Goal: Navigation & Orientation: Find specific page/section

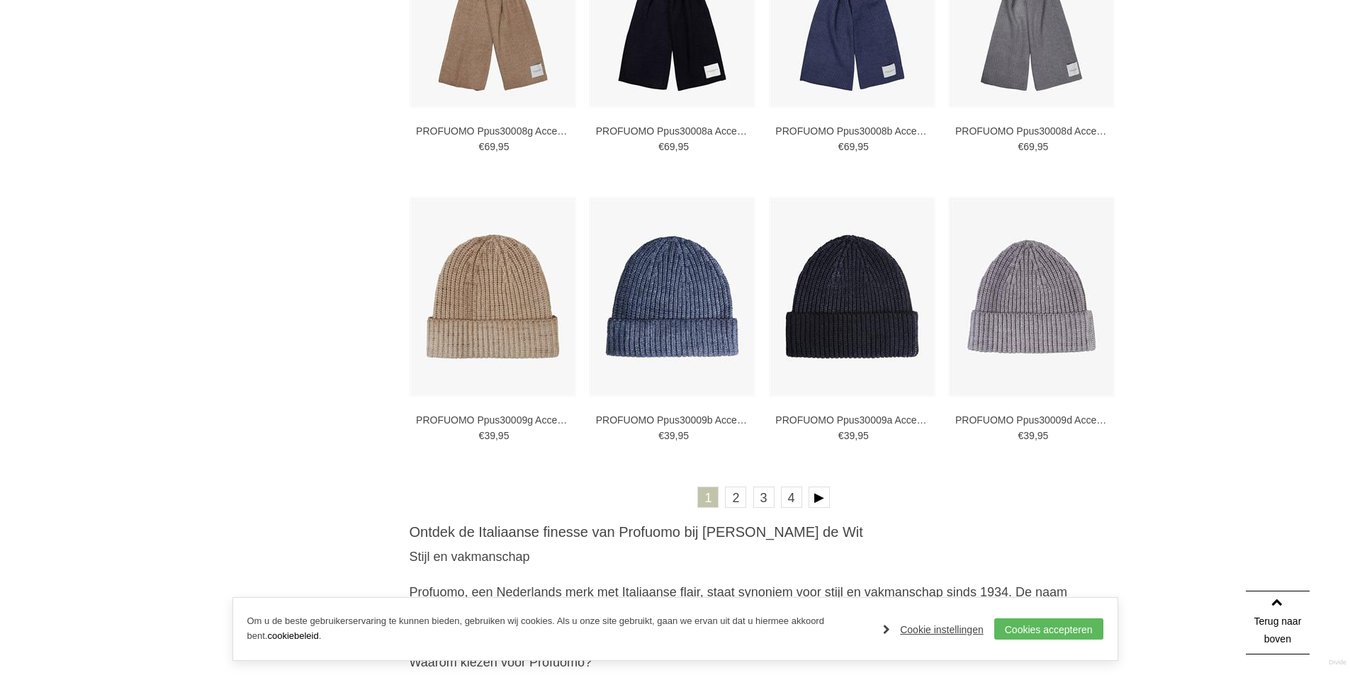
scroll to position [2480, 0]
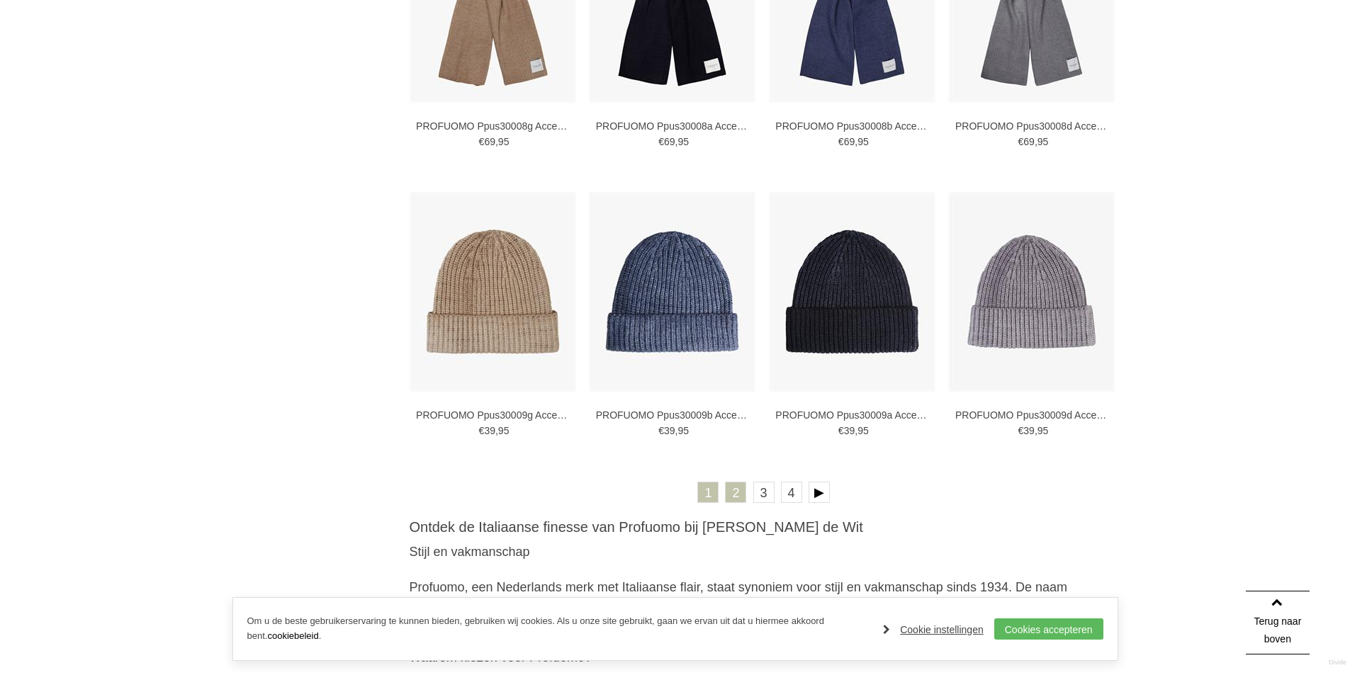
click at [736, 488] on link "2" at bounding box center [735, 492] width 21 height 21
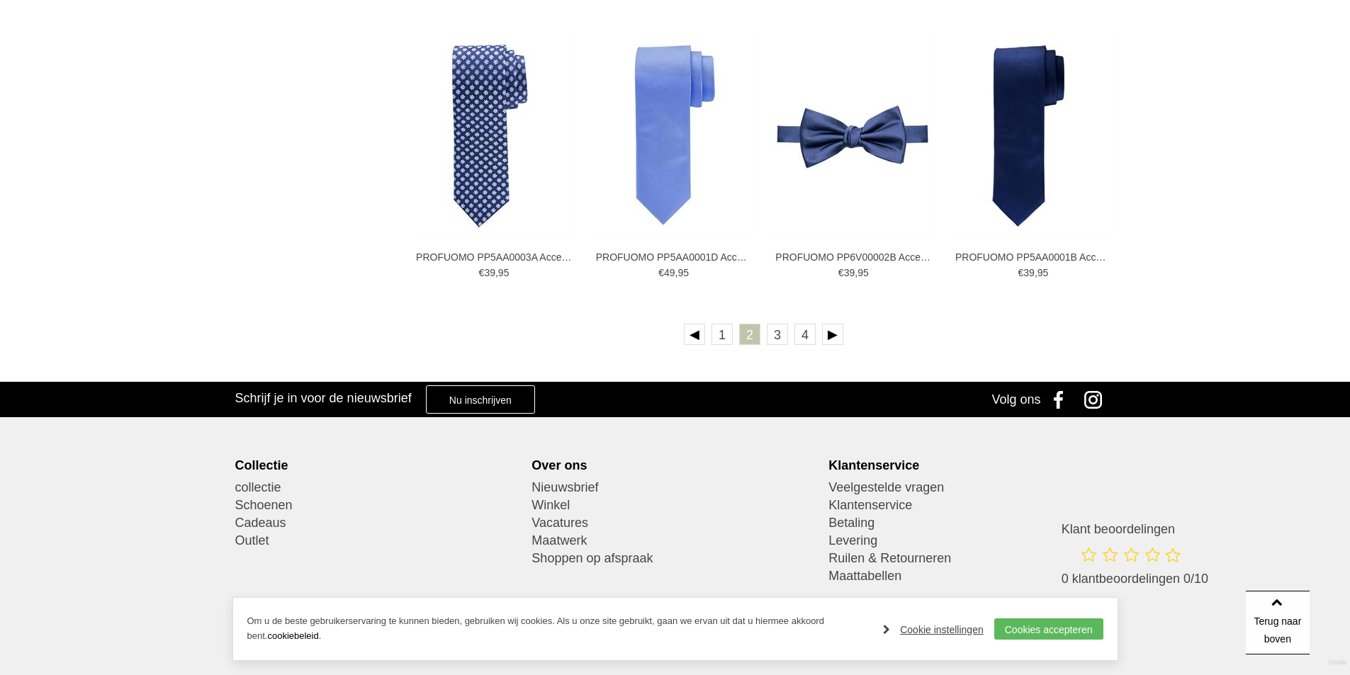
scroll to position [2622, 0]
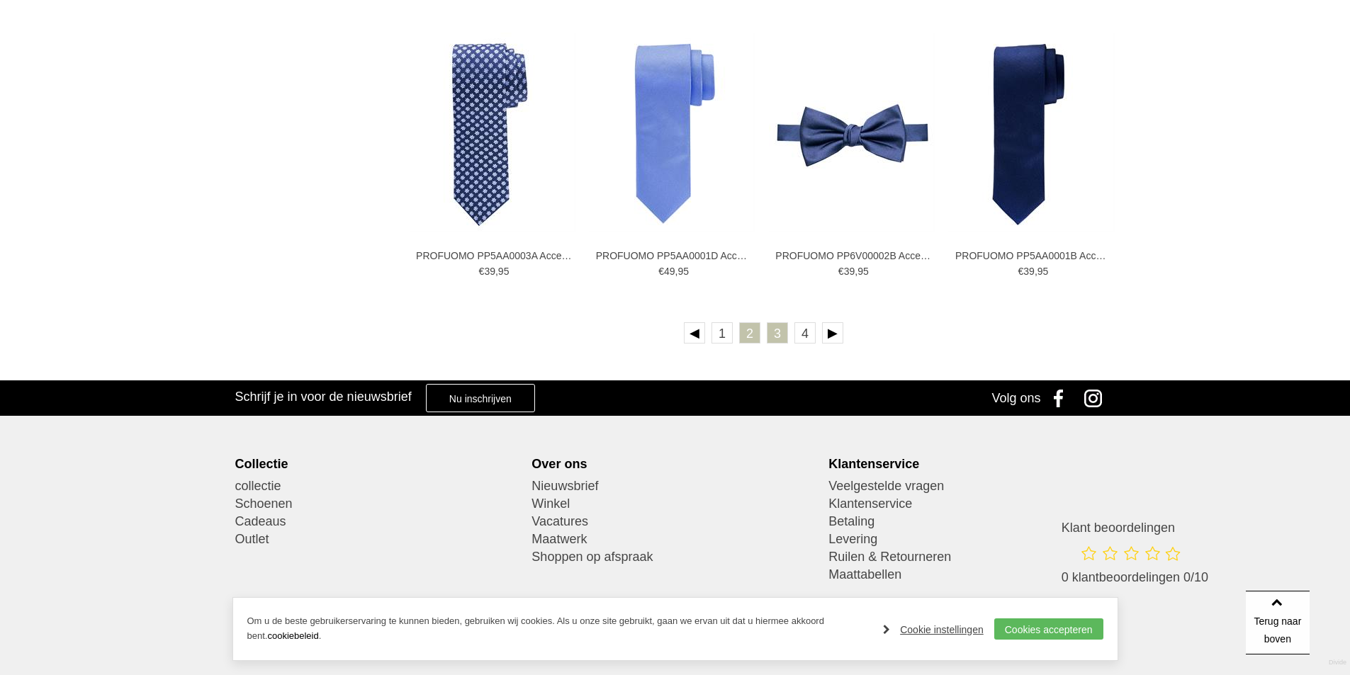
click at [771, 335] on link "3" at bounding box center [777, 332] width 21 height 21
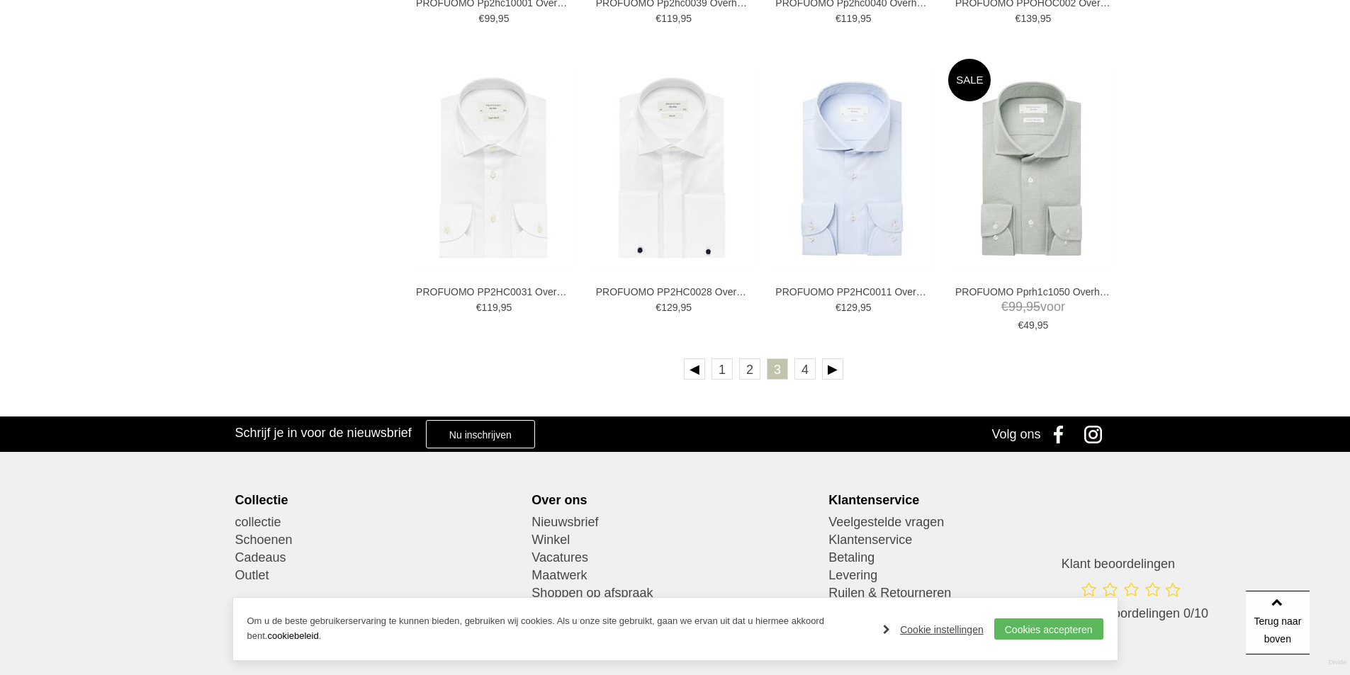
scroll to position [2622, 0]
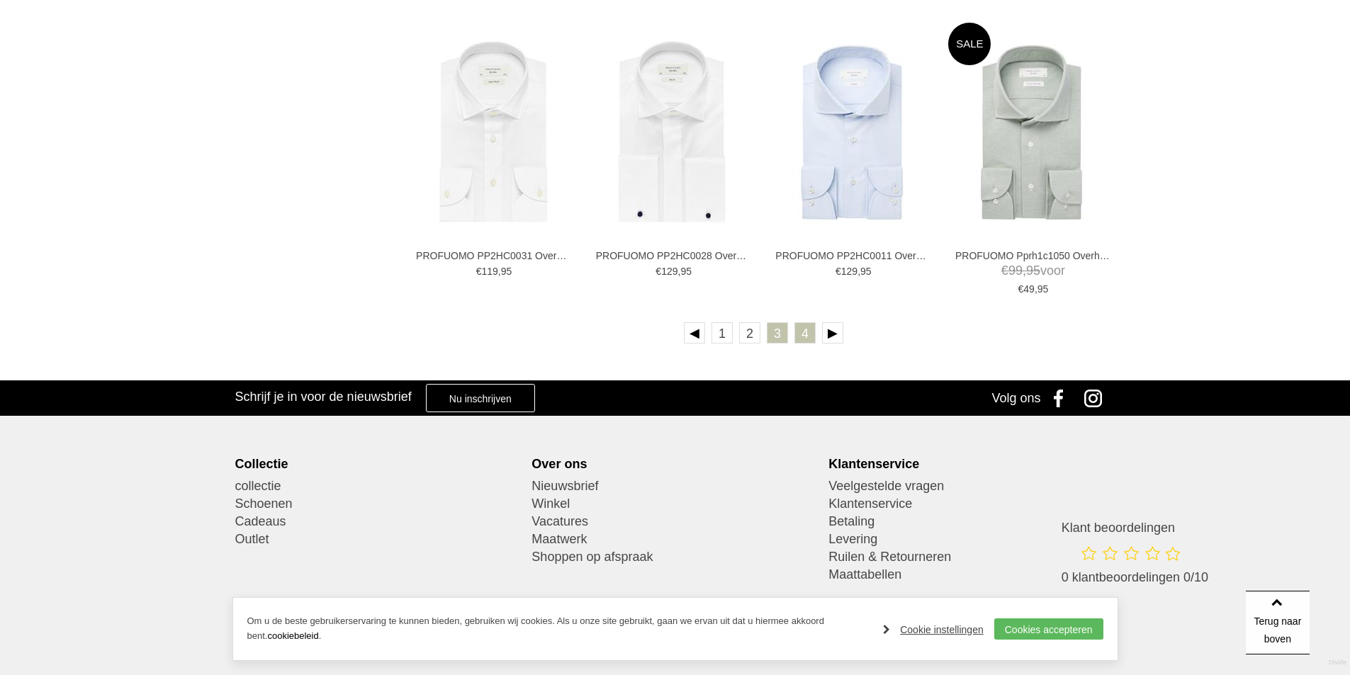
click at [806, 336] on link "4" at bounding box center [804, 332] width 21 height 21
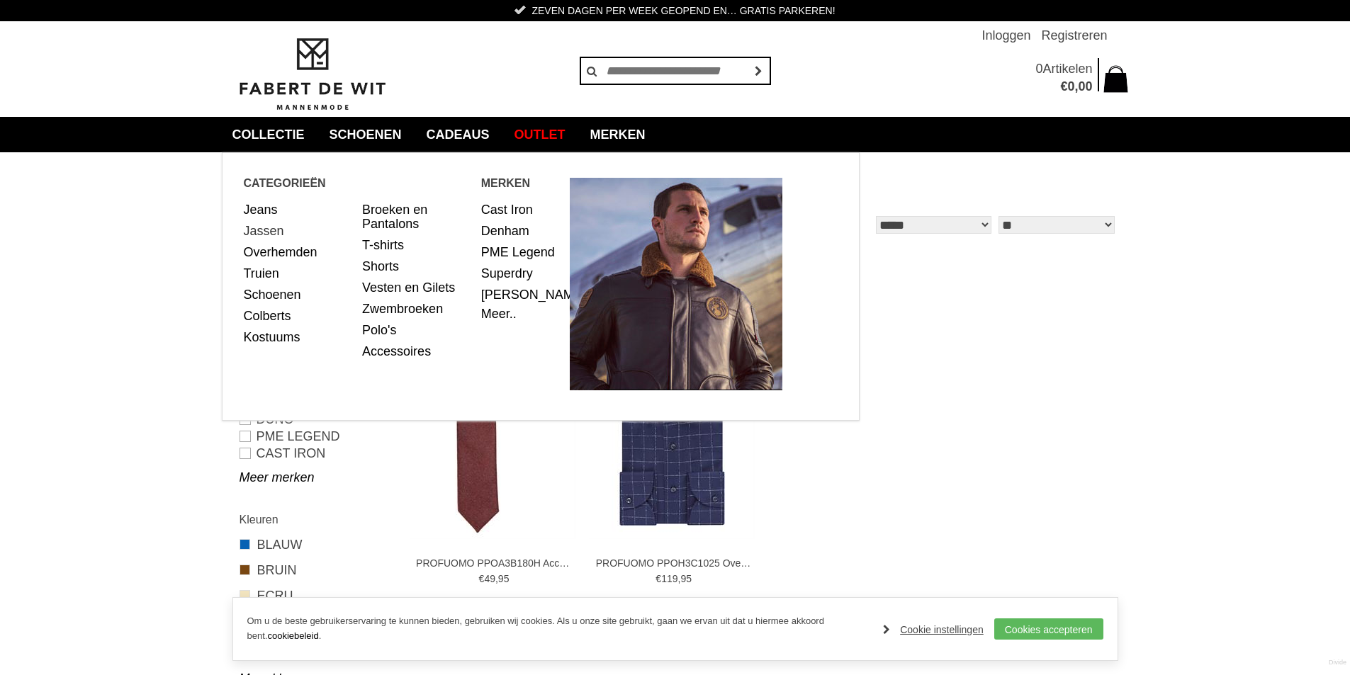
click at [264, 234] on link "Jassen" at bounding box center [298, 230] width 108 height 21
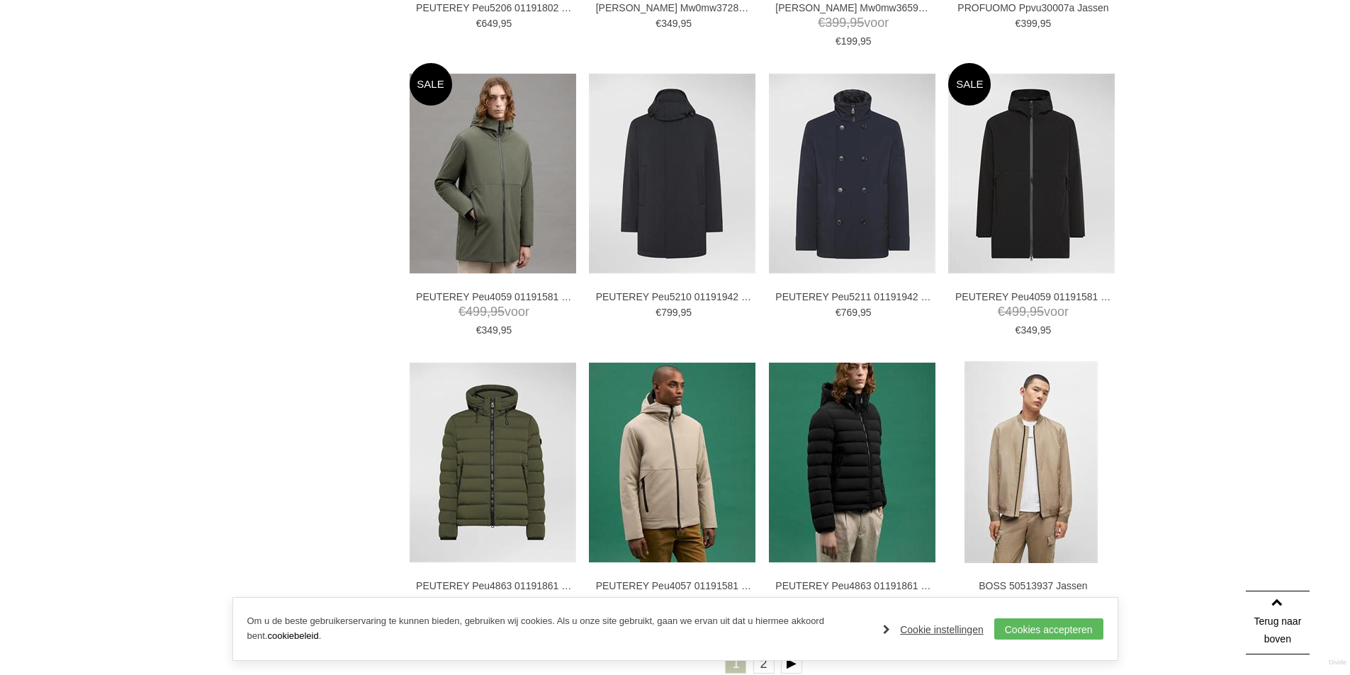
scroll to position [2338, 0]
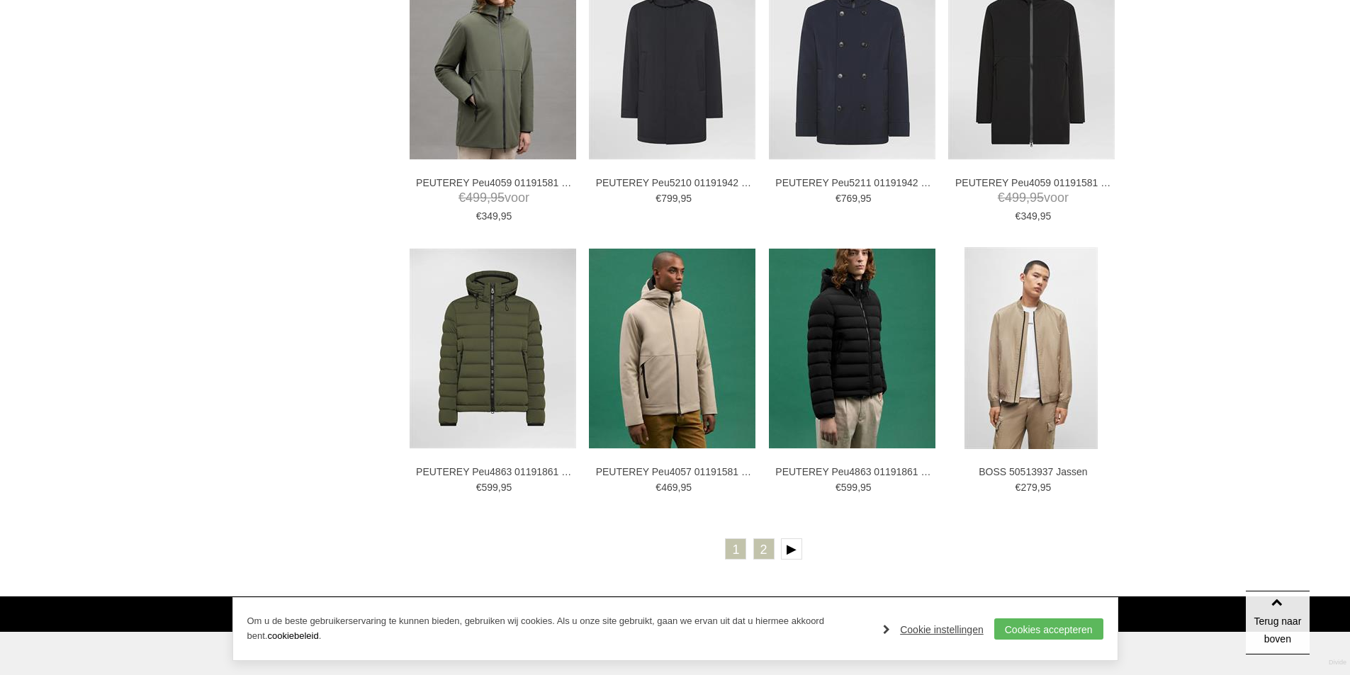
click at [760, 554] on link "2" at bounding box center [763, 549] width 21 height 21
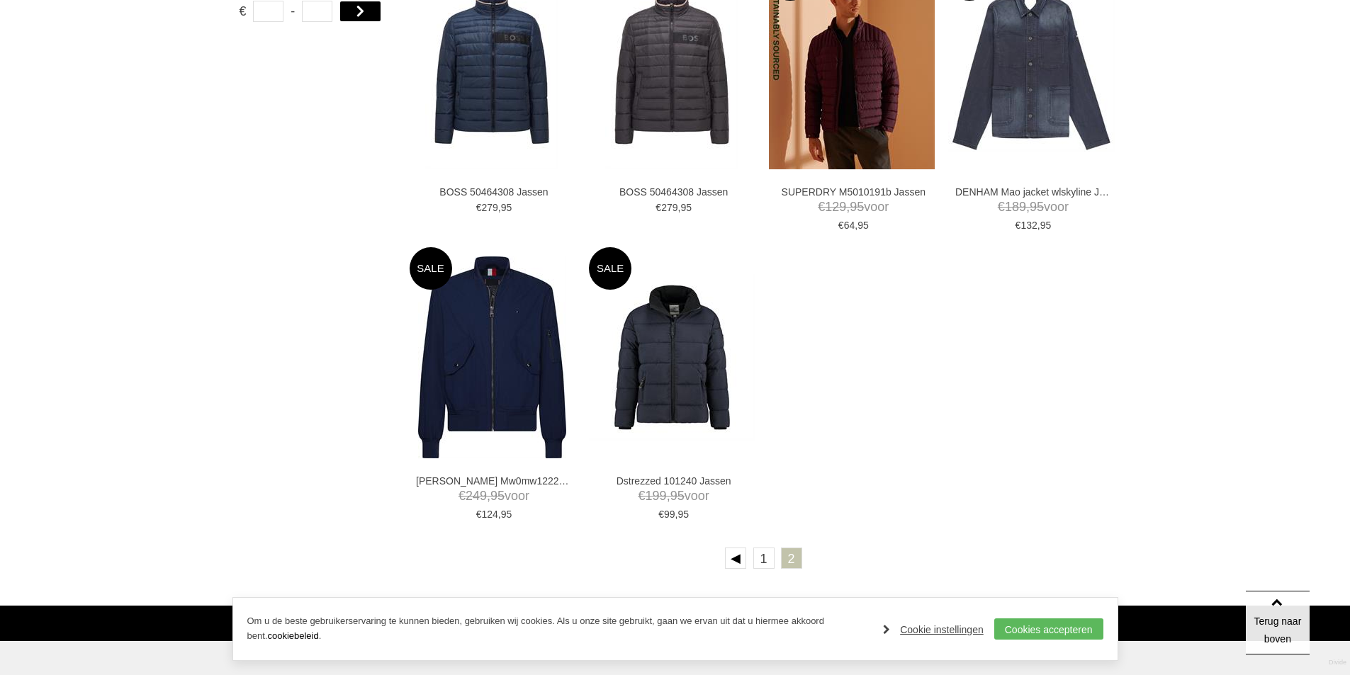
scroll to position [1205, 0]
